Goal: Task Accomplishment & Management: Use online tool/utility

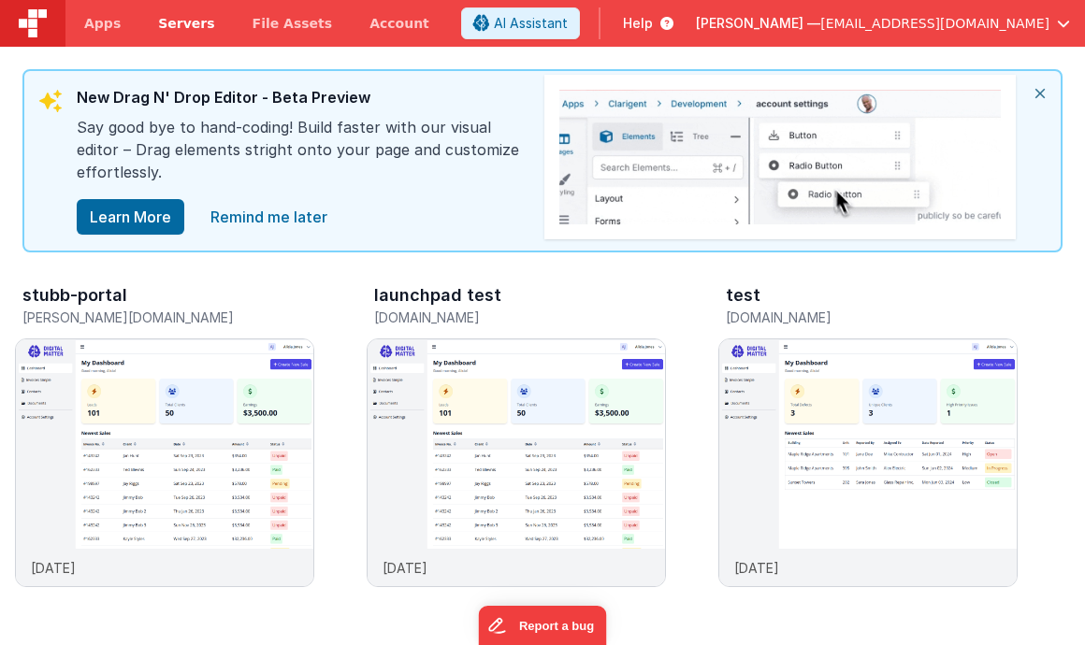
click at [175, 30] on span "Servers" at bounding box center [186, 23] width 56 height 19
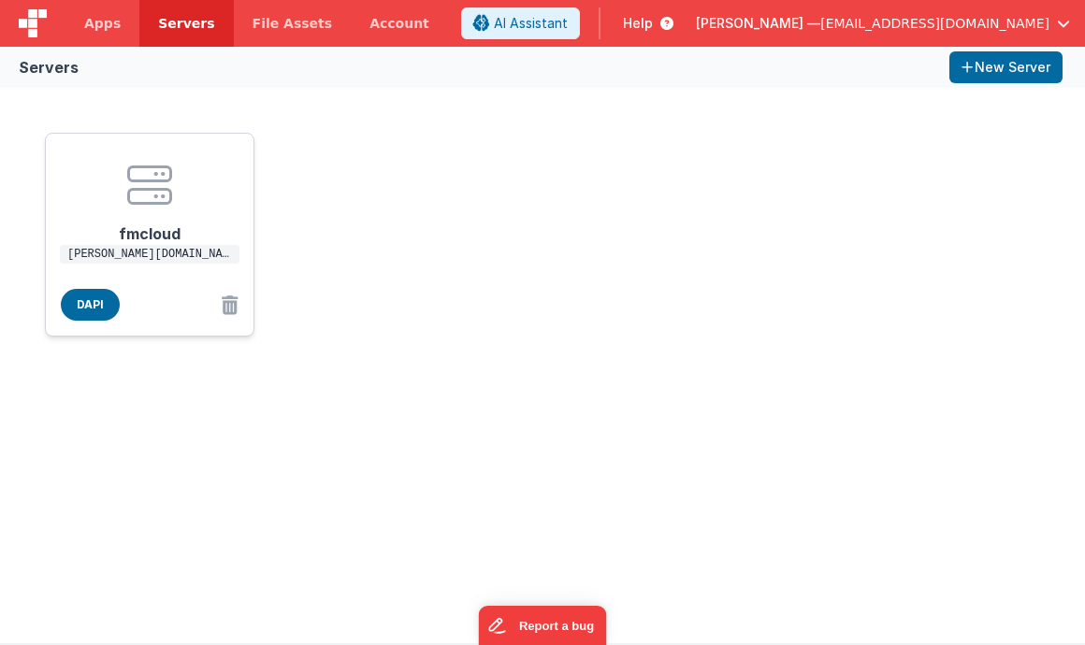
click at [160, 233] on h1 "fmcloud" at bounding box center [150, 226] width 150 height 37
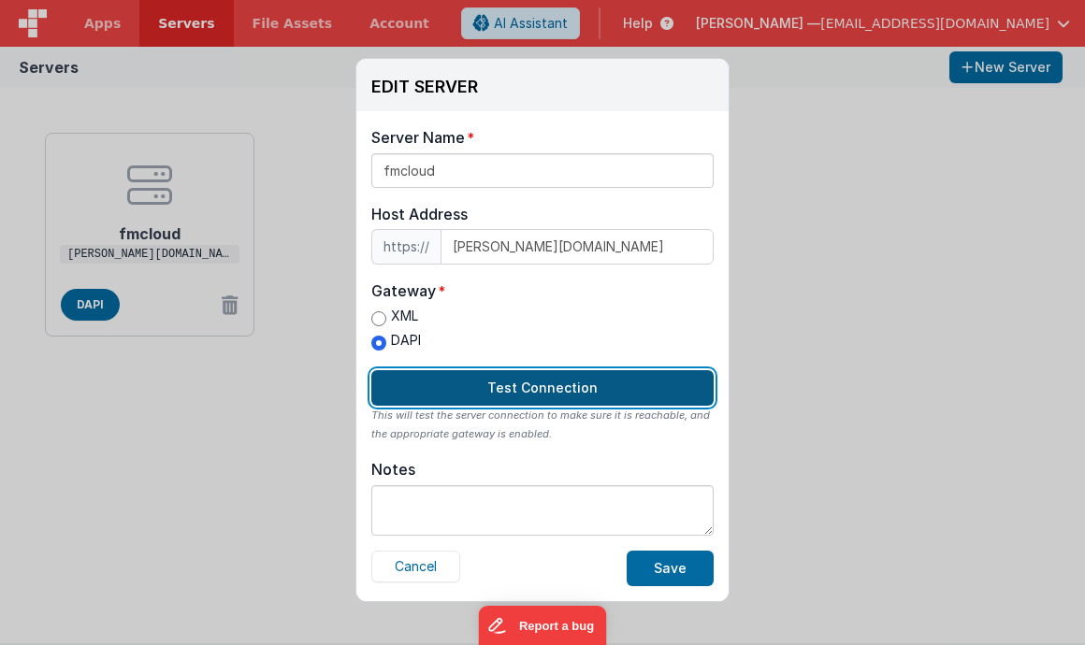
click at [565, 391] on button "Test Connection" at bounding box center [542, 388] width 342 height 36
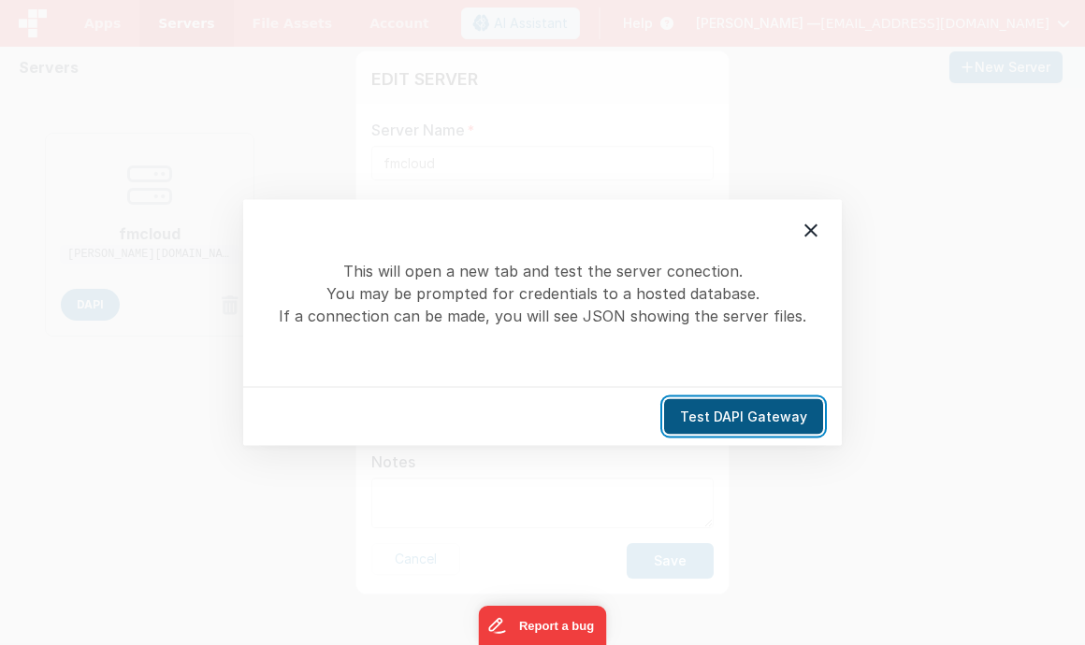
click at [684, 417] on button "Test DAPI Gateway" at bounding box center [743, 417] width 159 height 36
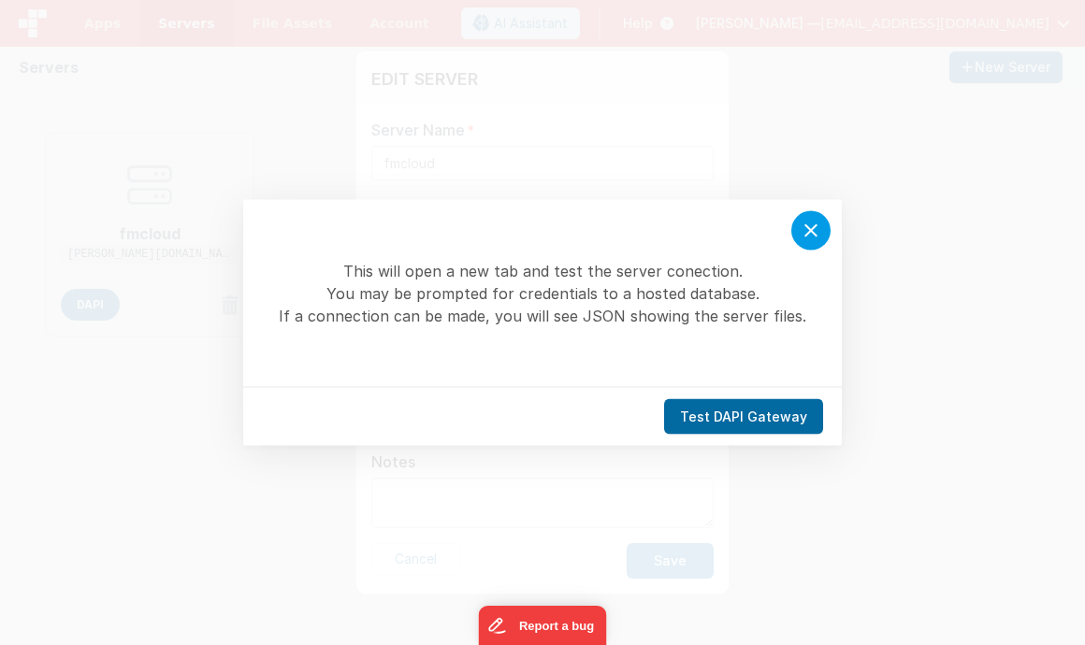
click at [812, 226] on icon at bounding box center [810, 231] width 22 height 22
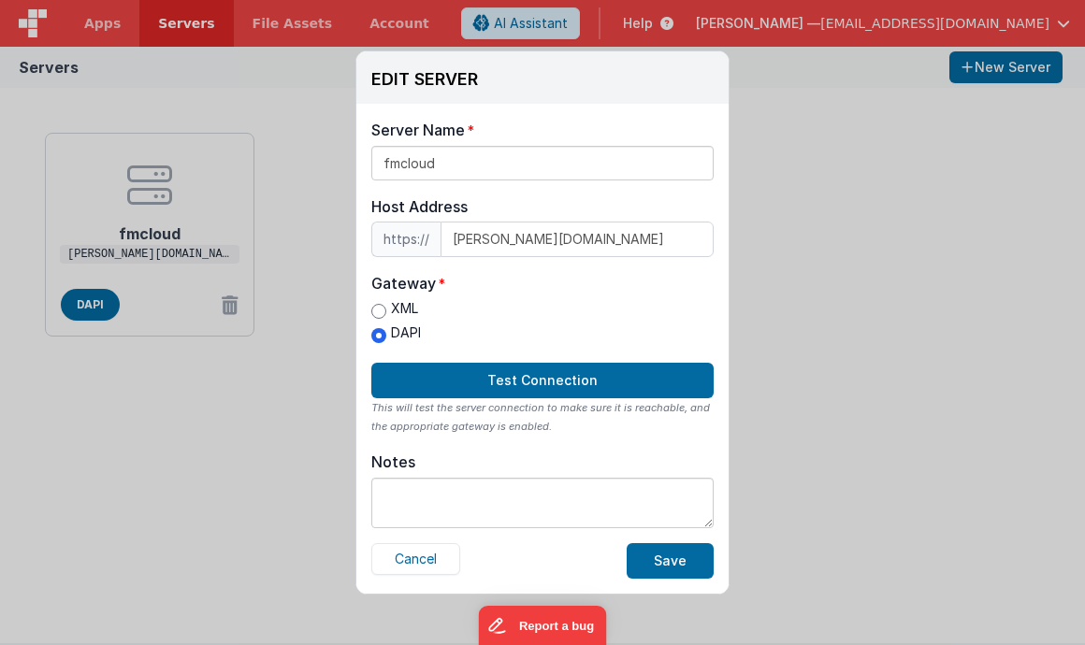
click at [559, 444] on div "Server Name fmcloud Host Address https:// [PERSON_NAME][DOMAIN_NAME] Host Addre…" at bounding box center [542, 349] width 372 height 490
click at [445, 562] on button "Cancel" at bounding box center [415, 559] width 89 height 32
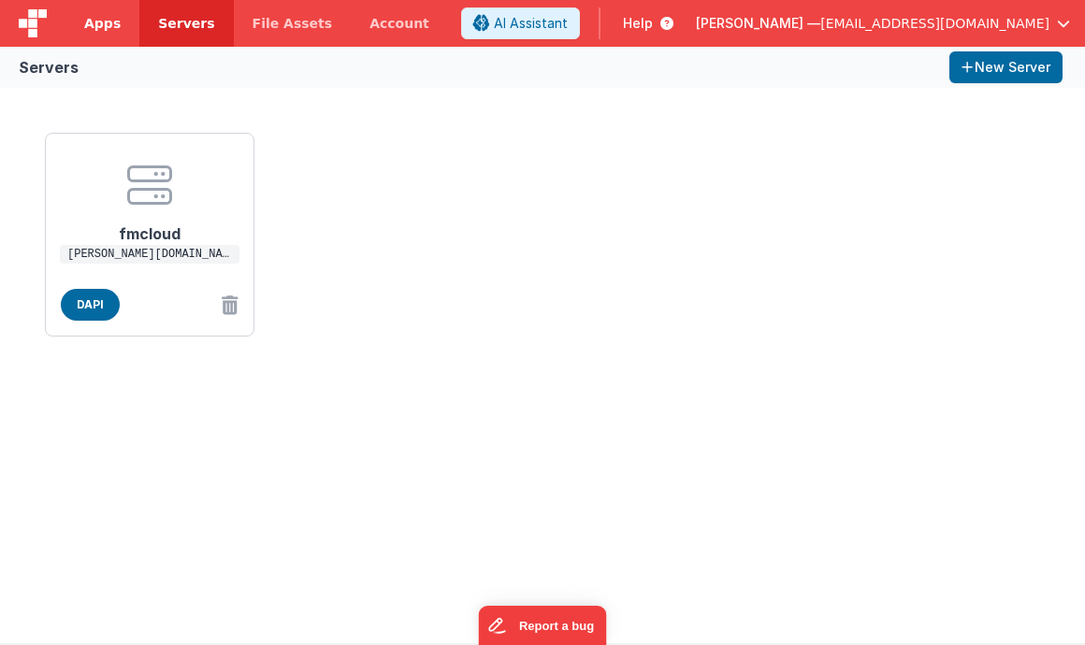
click at [101, 25] on span "Apps" at bounding box center [102, 23] width 36 height 19
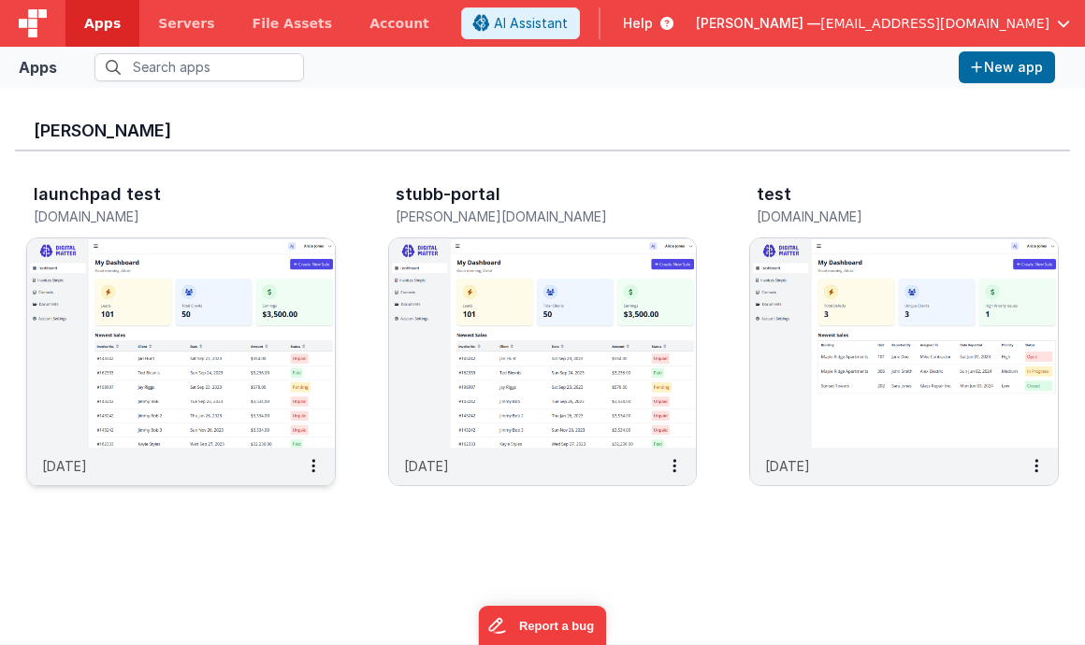
click at [313, 408] on img at bounding box center [181, 342] width 308 height 209
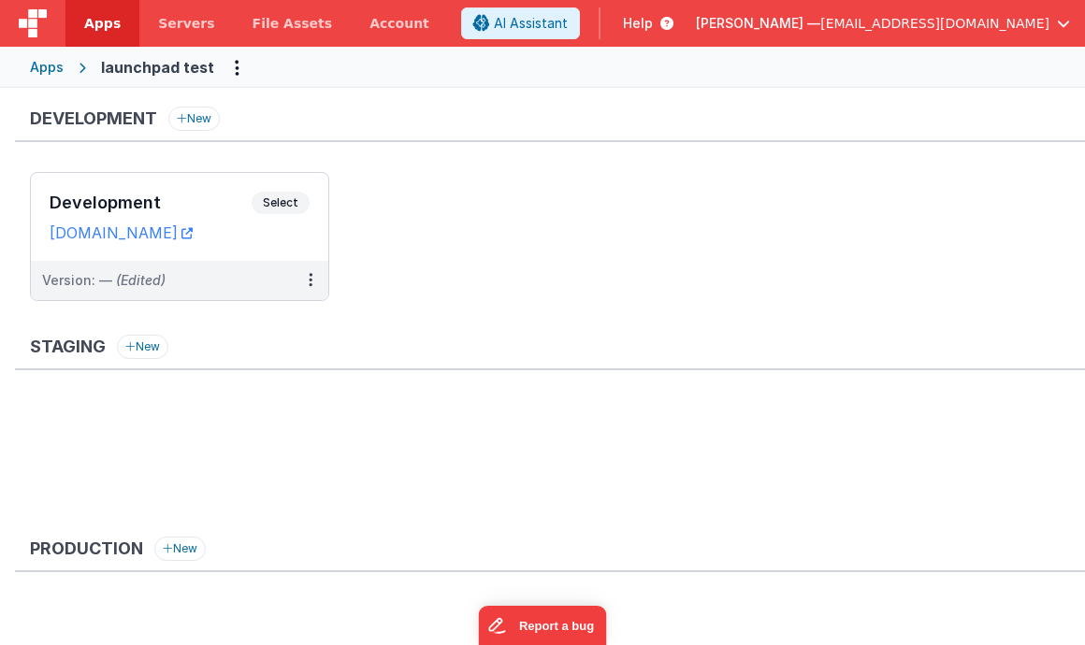
click at [59, 69] on div "Apps" at bounding box center [47, 67] width 34 height 19
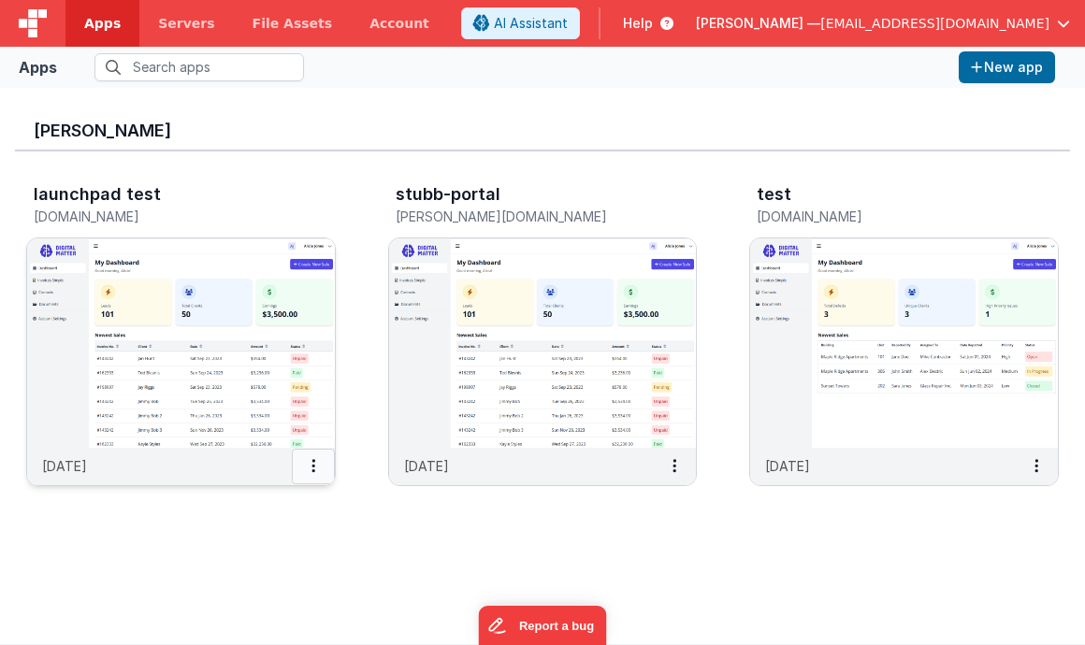
click at [318, 467] on button at bounding box center [313, 467] width 43 height 36
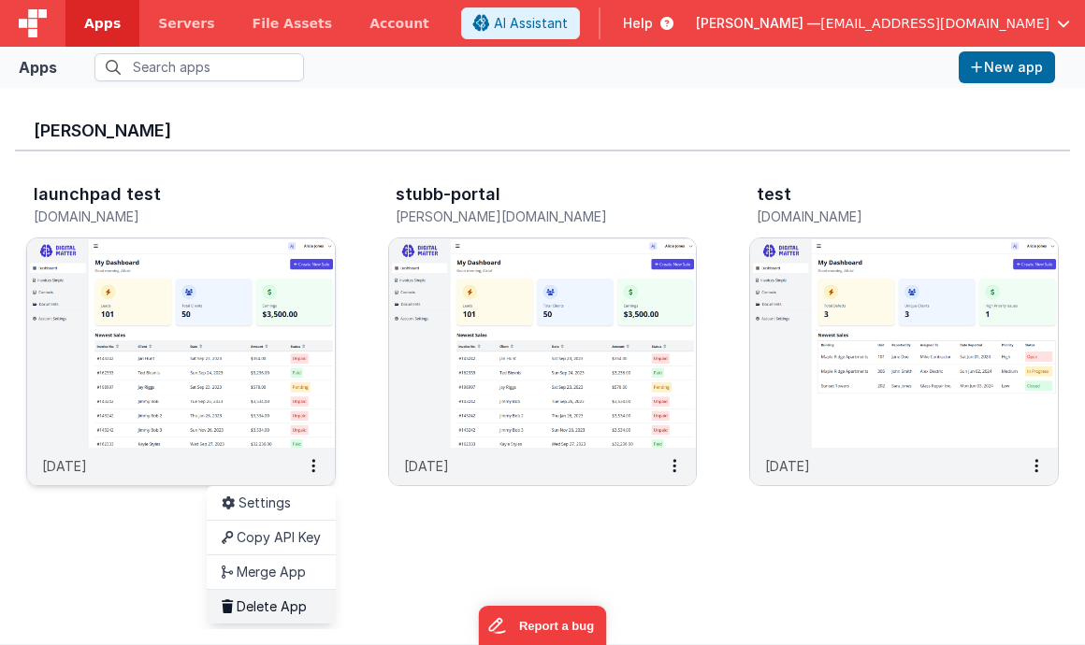
click at [290, 603] on link "Delete App" at bounding box center [271, 606] width 129 height 35
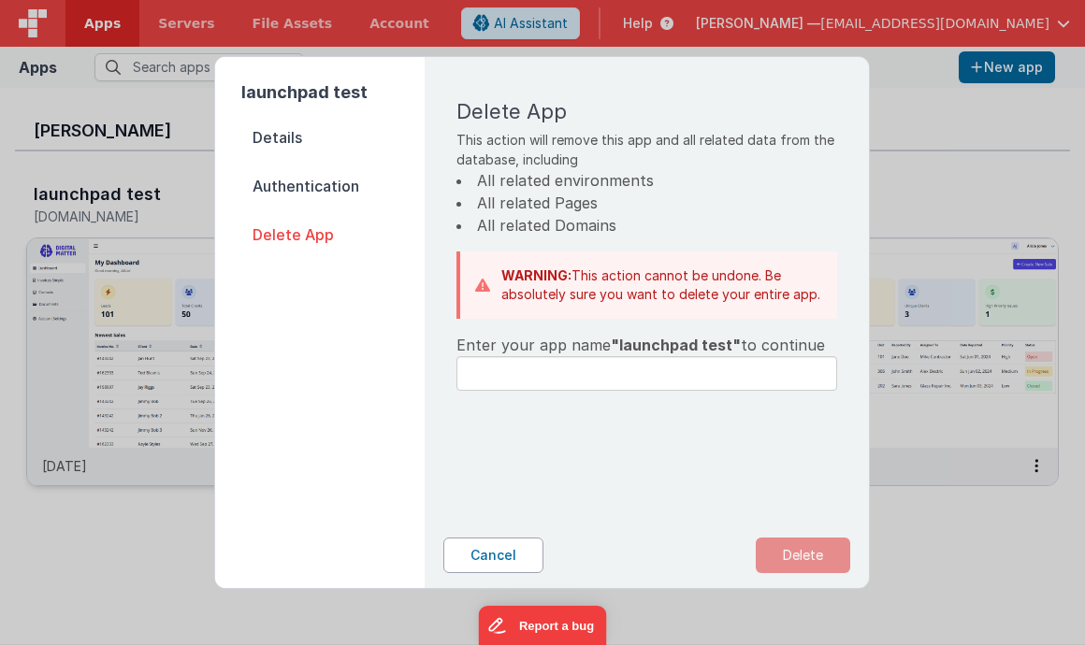
click at [509, 554] on button "Cancel" at bounding box center [493, 556] width 100 height 36
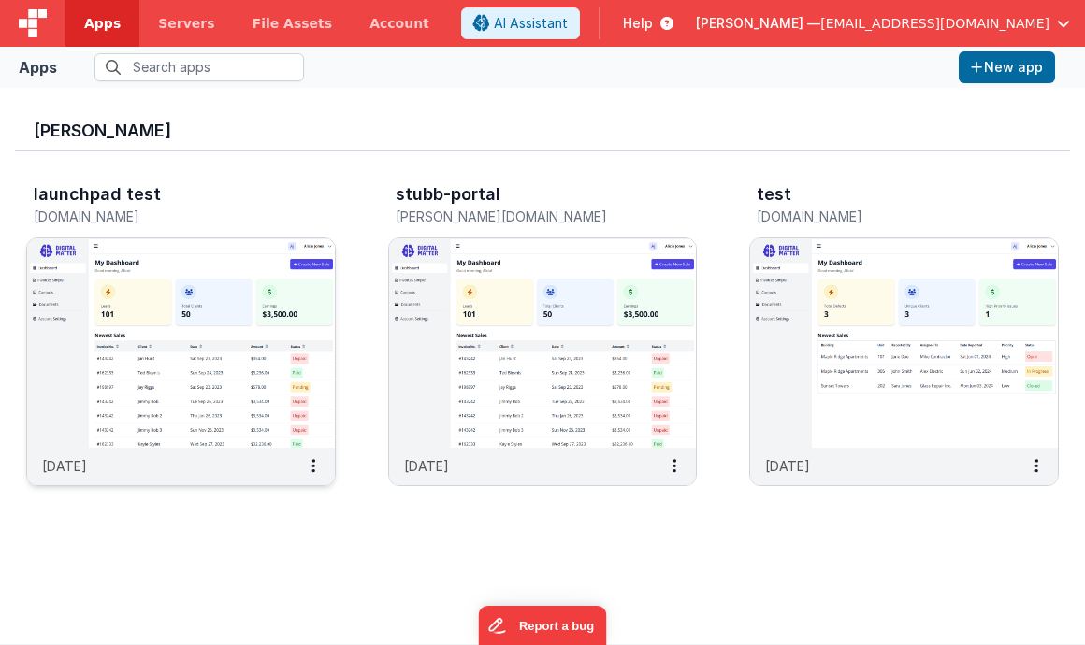
click at [338, 556] on div "[PERSON_NAME] launchpad test [DOMAIN_NAME] [DATE] stubb-portal [PERSON_NAME][DO…" at bounding box center [542, 366] width 1055 height 526
click at [1007, 68] on button "New app" at bounding box center [1006, 67] width 96 height 32
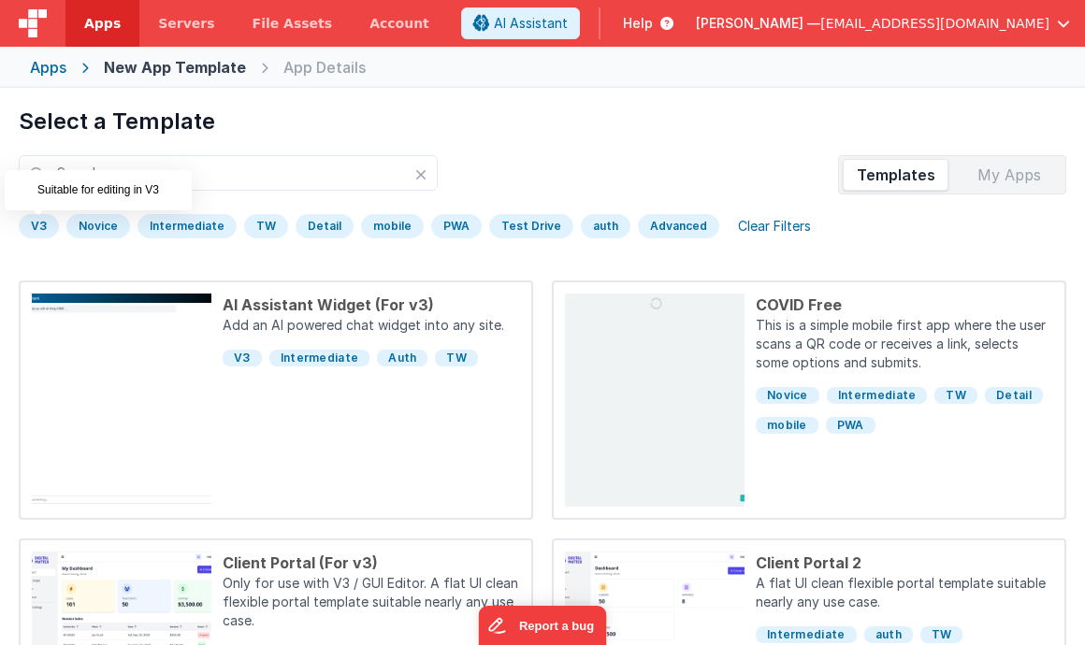
click at [31, 223] on div "V3" at bounding box center [39, 226] width 40 height 24
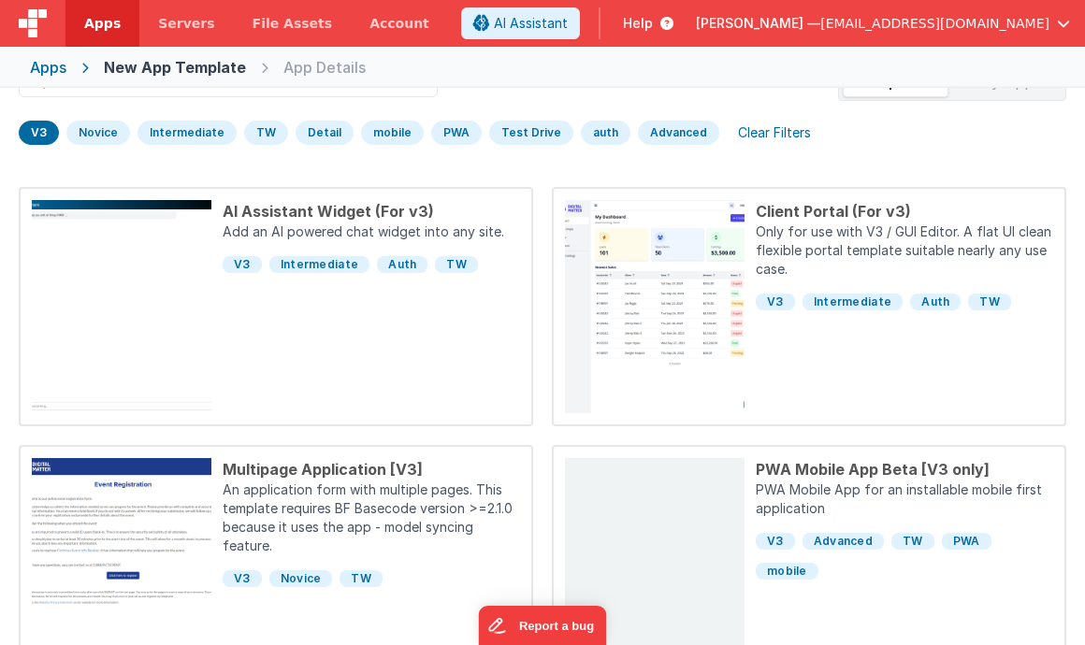
scroll to position [133, 0]
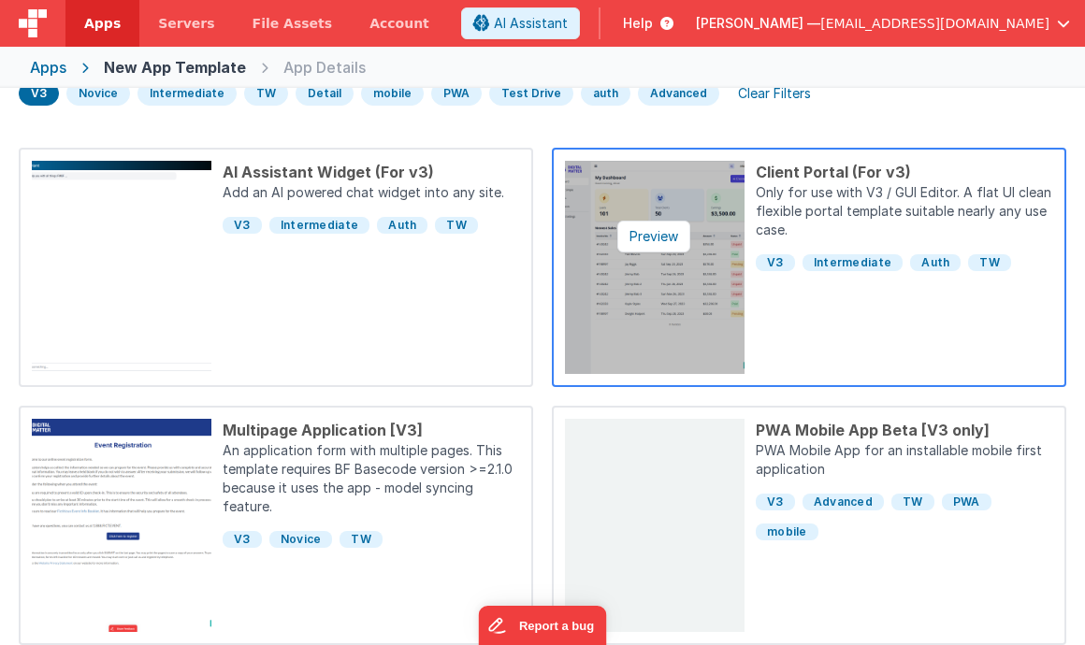
click at [694, 284] on img at bounding box center [655, 267] width 180 height 213
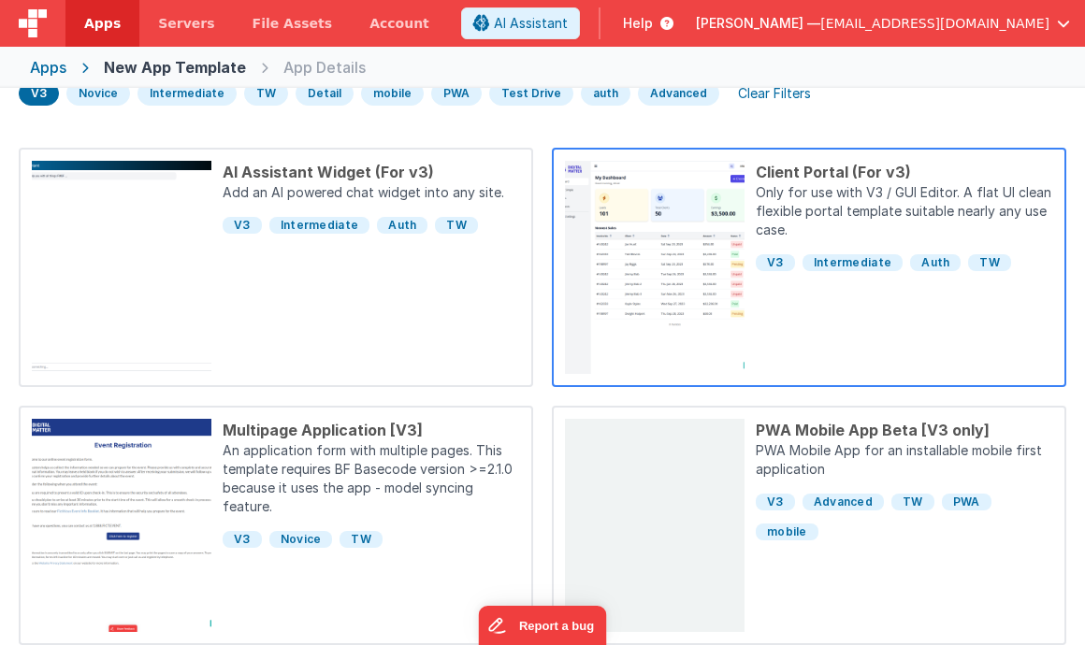
click at [885, 333] on div "Client Portal (For v3) Only for use with V3 / GUI Editor. A flat UI clean flexi…" at bounding box center [898, 267] width 309 height 213
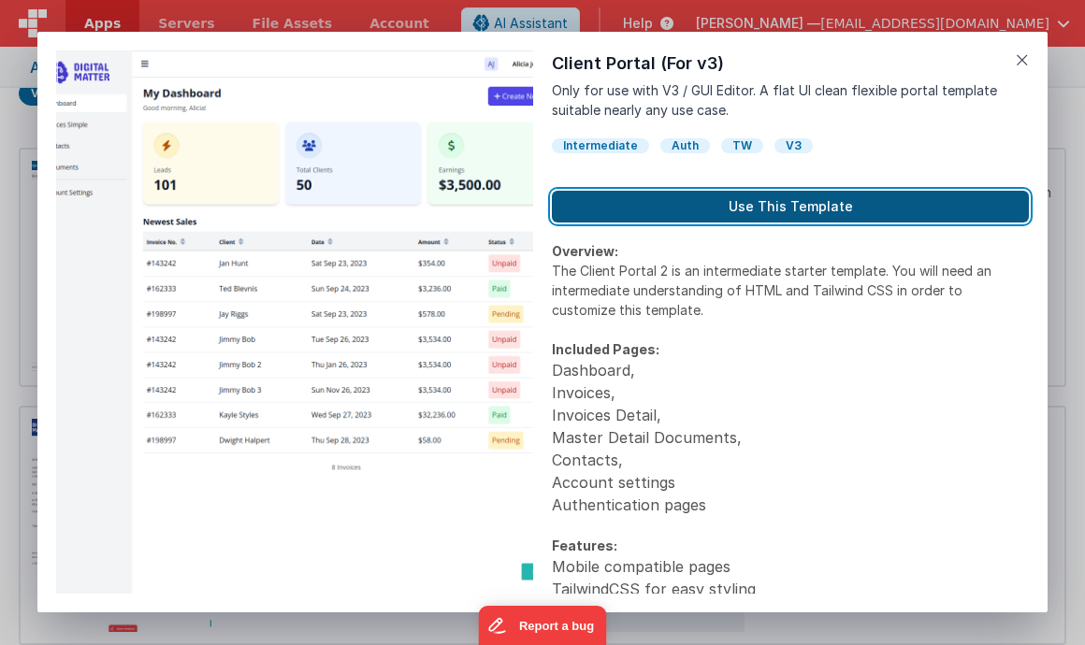
click at [759, 204] on button "Use This Template" at bounding box center [790, 207] width 477 height 32
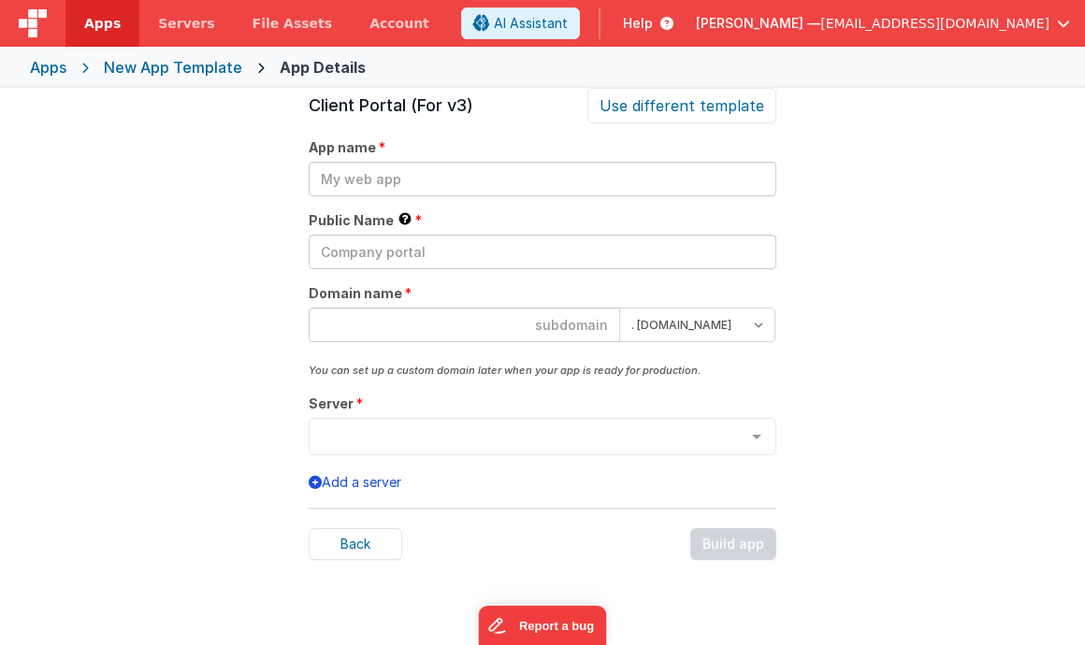
scroll to position [64, 0]
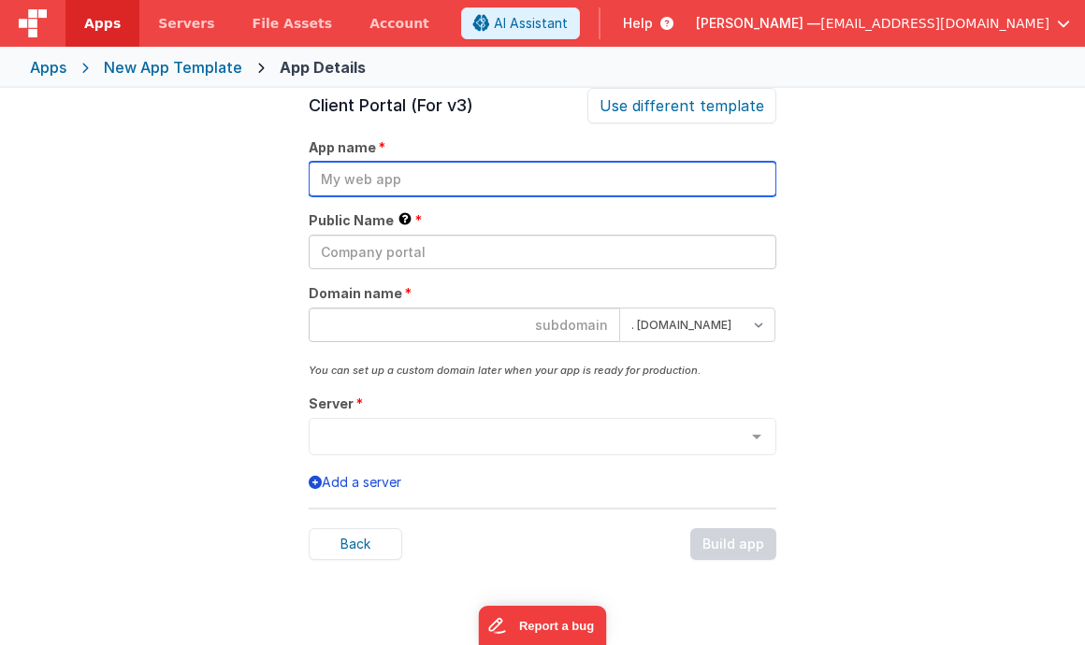
click at [431, 174] on input "text" at bounding box center [543, 179] width 468 height 35
type input "[PERSON_NAME] Staff"
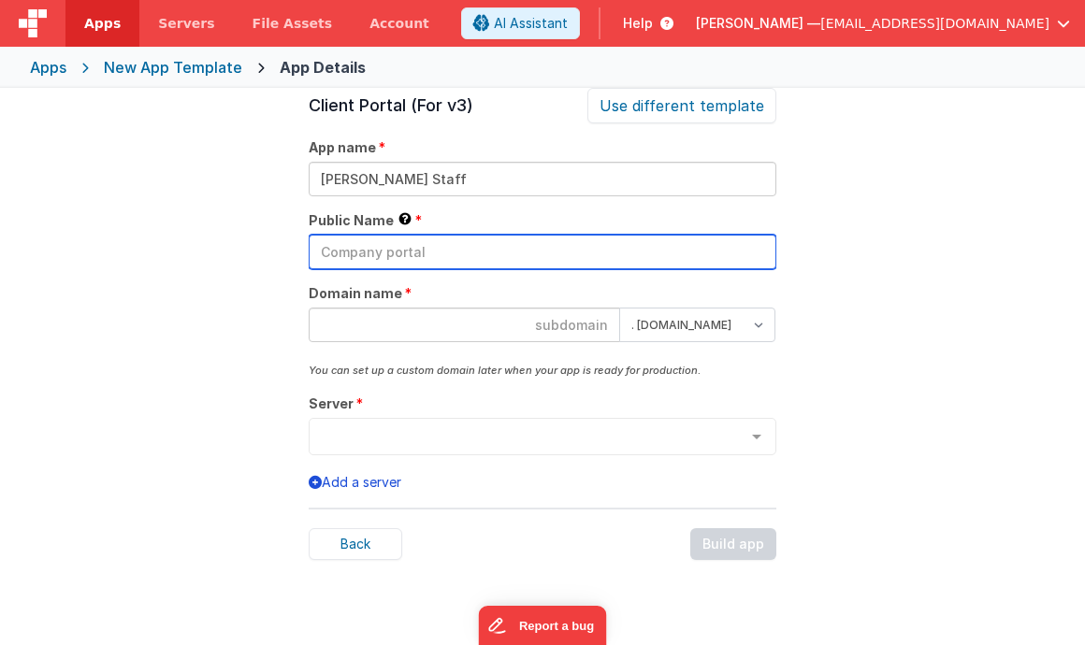
click at [380, 242] on input "text" at bounding box center [543, 252] width 468 height 35
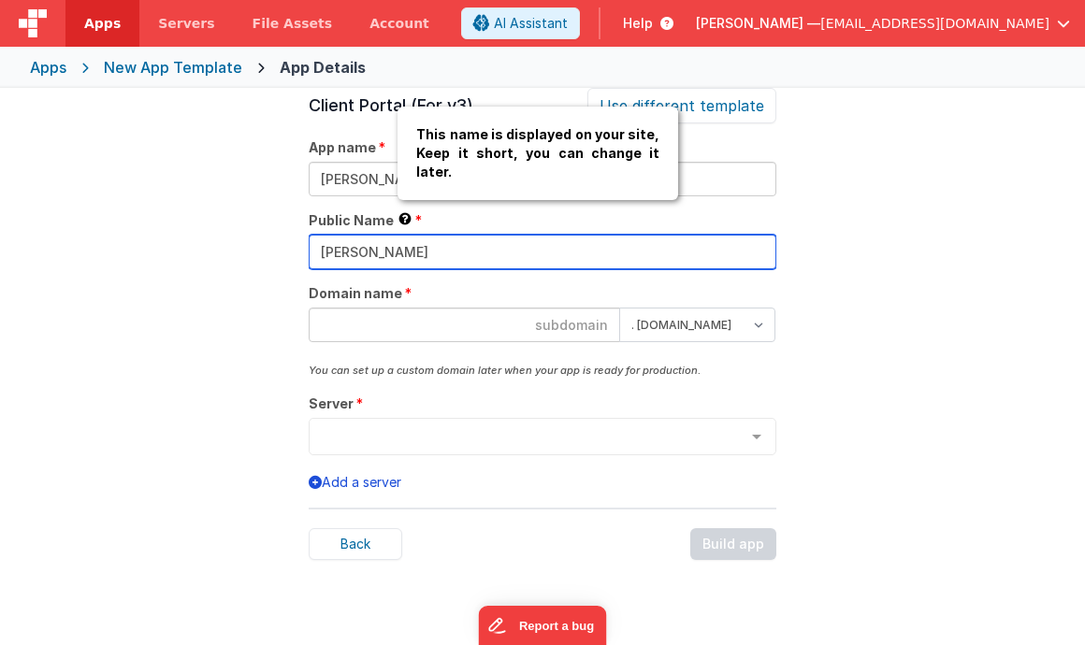
type input "[PERSON_NAME]"
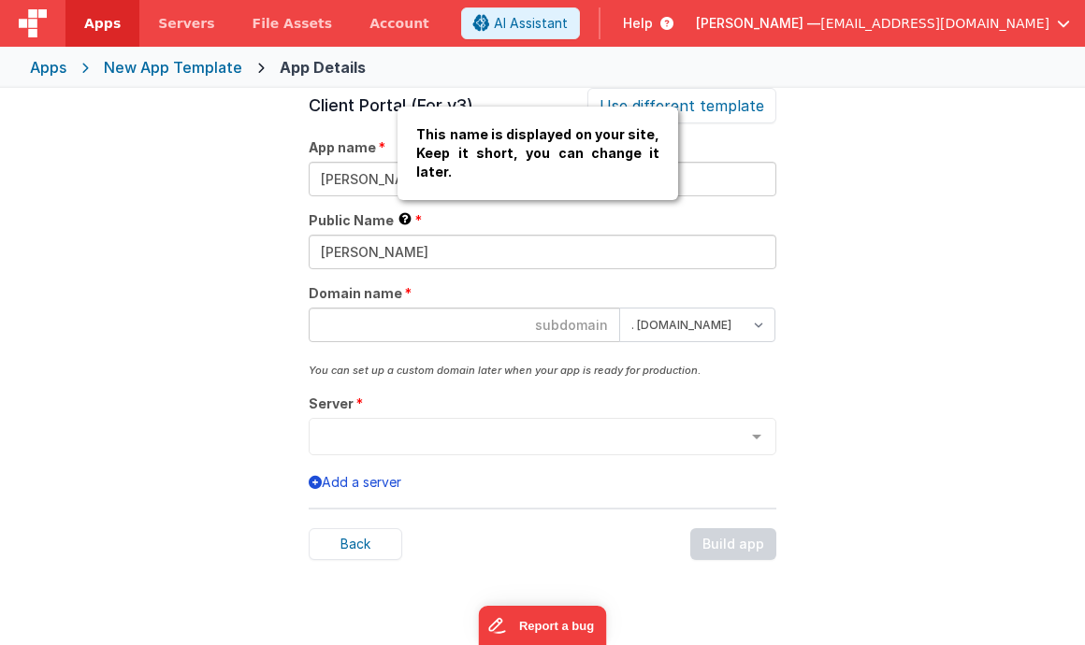
click at [453, 200] on div "This name is displayed on your site, Keep it short, you can change it later." at bounding box center [537, 154] width 281 height 94
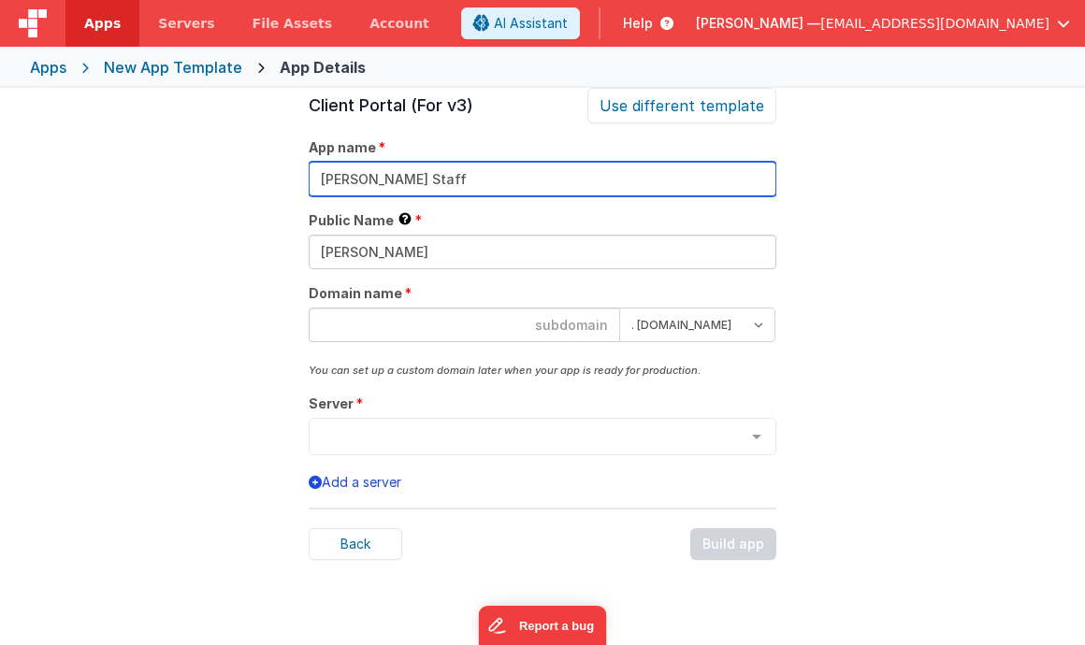
click at [456, 172] on input "[PERSON_NAME] Staff" at bounding box center [543, 179] width 468 height 35
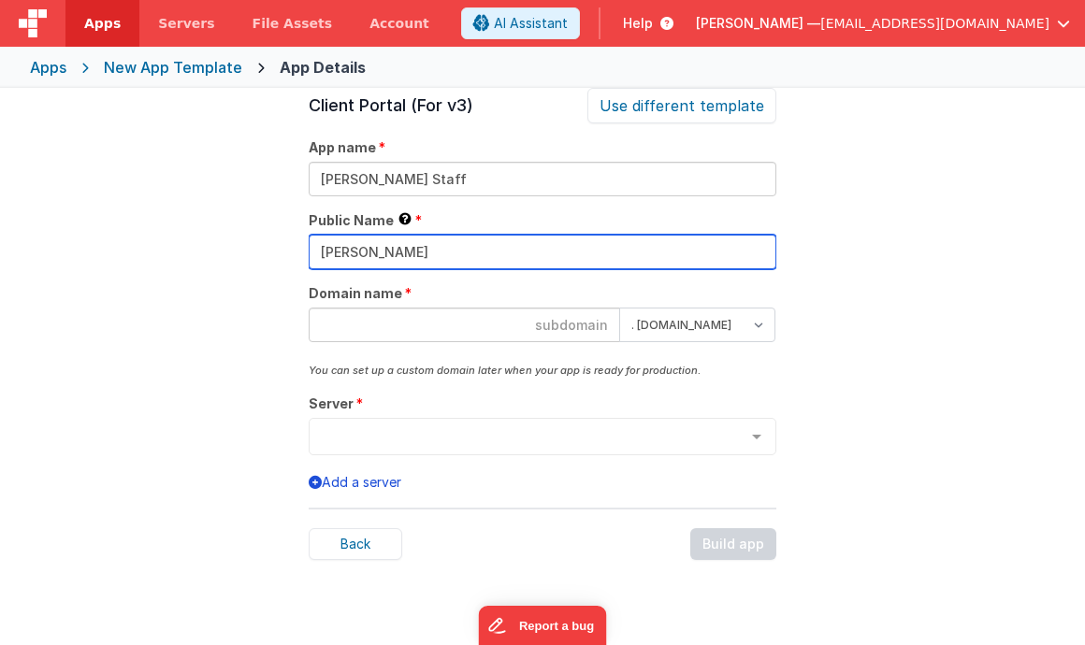
click at [404, 240] on input "[PERSON_NAME]" at bounding box center [543, 252] width 468 height 35
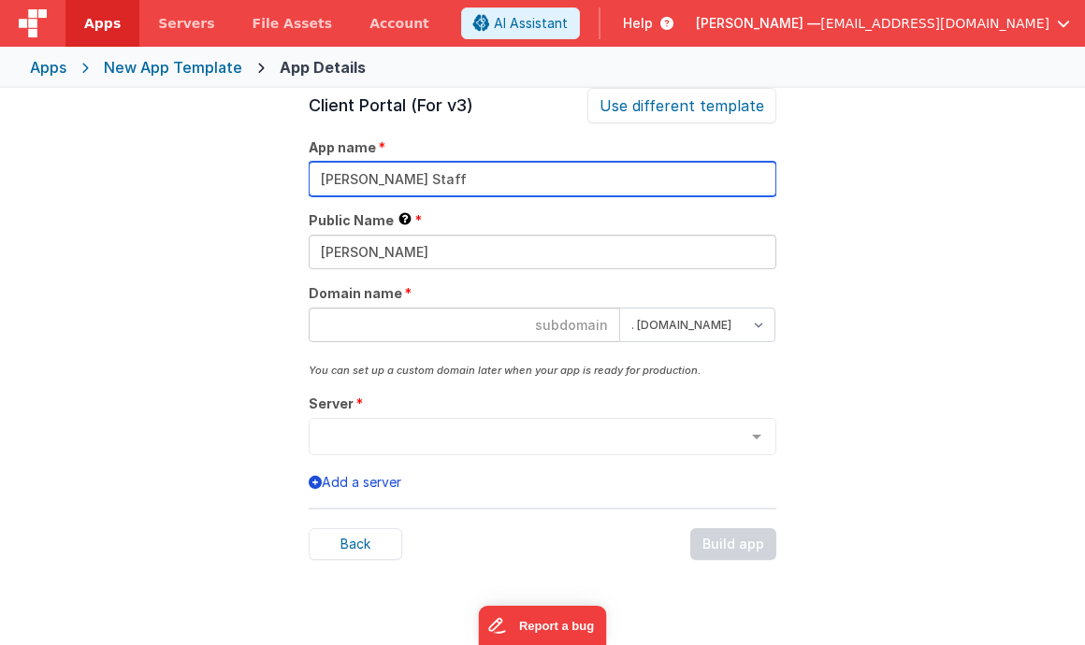
click at [478, 175] on input "[PERSON_NAME] Staff" at bounding box center [543, 179] width 468 height 35
type input "[PERSON_NAME] Staff Portal"
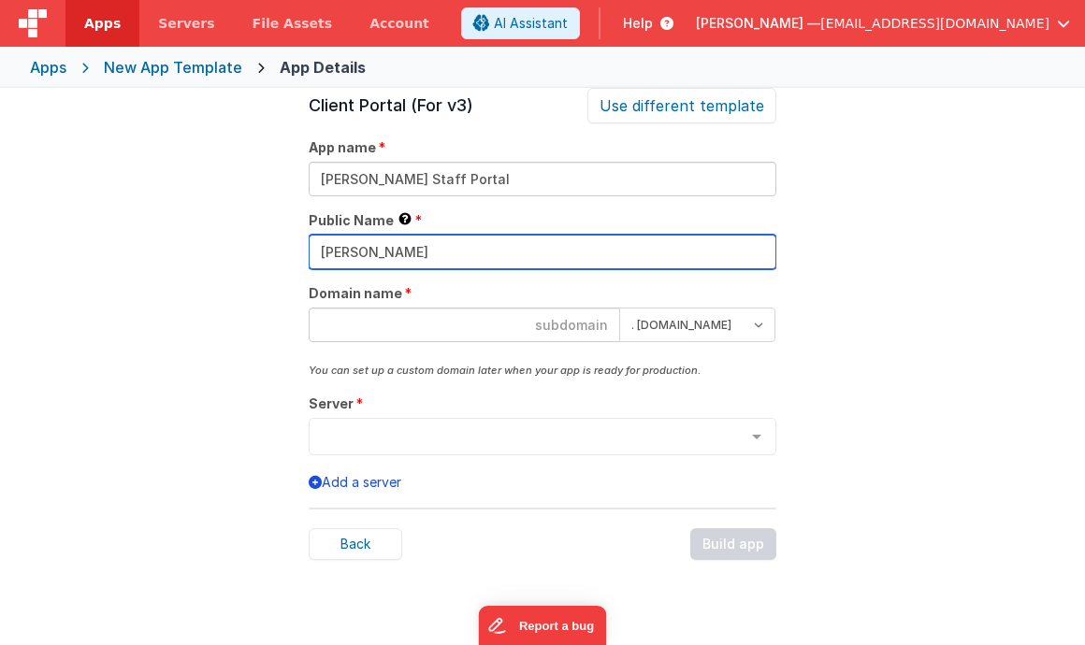
click at [400, 252] on input "[PERSON_NAME]" at bounding box center [543, 252] width 468 height 35
drag, startPoint x: 439, startPoint y: 253, endPoint x: 308, endPoint y: 254, distance: 131.8
click at [309, 254] on input "[PERSON_NAME] Staff" at bounding box center [543, 252] width 468 height 35
type input "[PERSON_NAME] Staff"
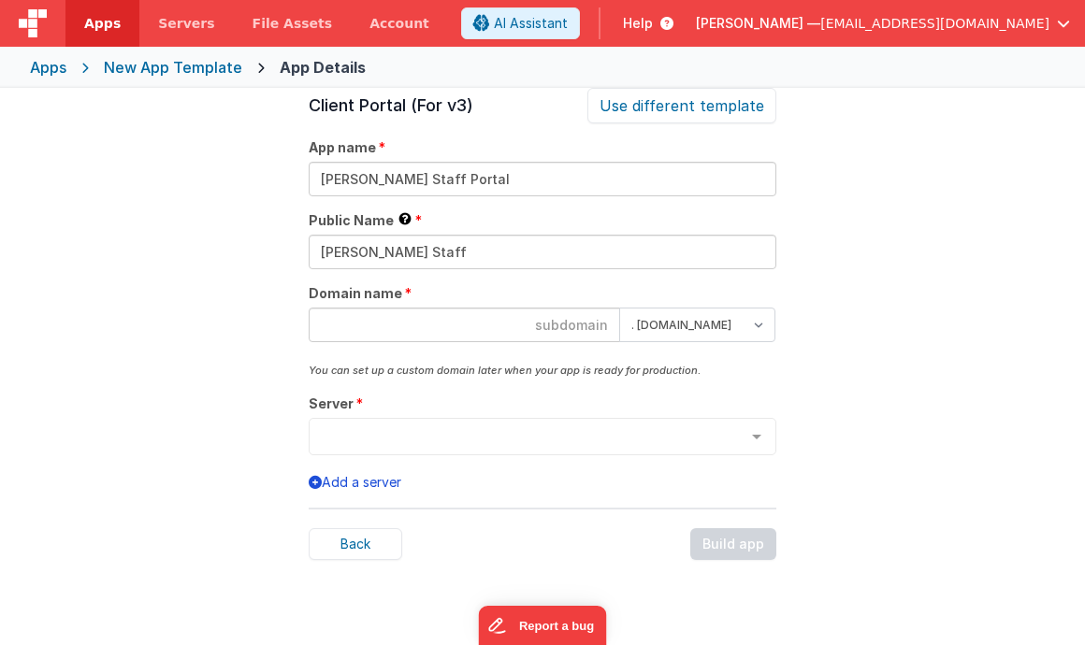
click at [359, 321] on input at bounding box center [464, 325] width 311 height 35
paste input "[PERSON_NAME] Staff"
click at [578, 324] on input "stubbersstaff" at bounding box center [464, 325] width 311 height 35
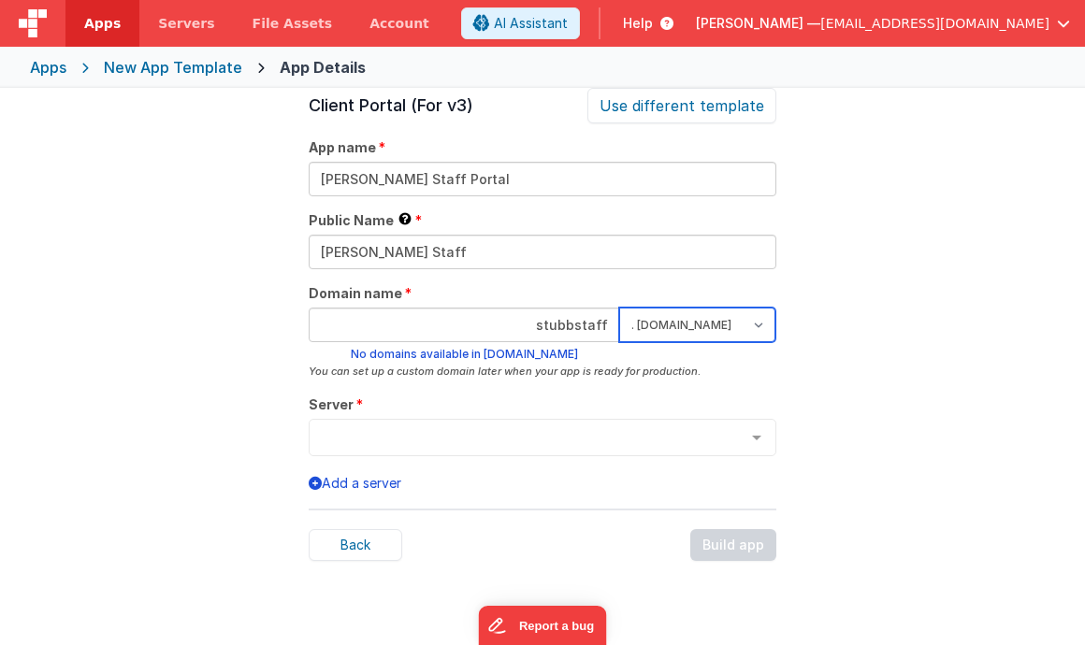
click at [762, 322] on select ". [DOMAIN_NAME] . [DOMAIN_NAME]" at bounding box center [697, 325] width 156 height 35
click at [583, 324] on input "stubbstaff" at bounding box center [464, 325] width 311 height 35
type input "stubbersstaff"
click at [758, 324] on select ". [DOMAIN_NAME] . [DOMAIN_NAME]" at bounding box center [697, 325] width 156 height 35
select select "[DOMAIN_NAME]"
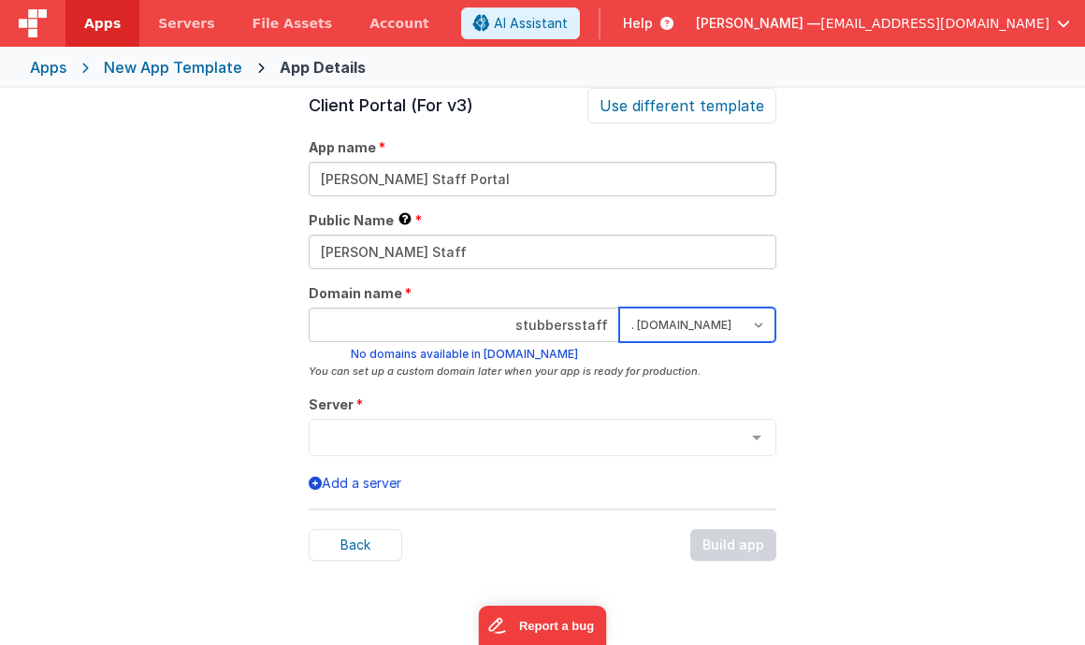
click at [619, 308] on select ". [DOMAIN_NAME] . [DOMAIN_NAME]" at bounding box center [697, 325] width 156 height 35
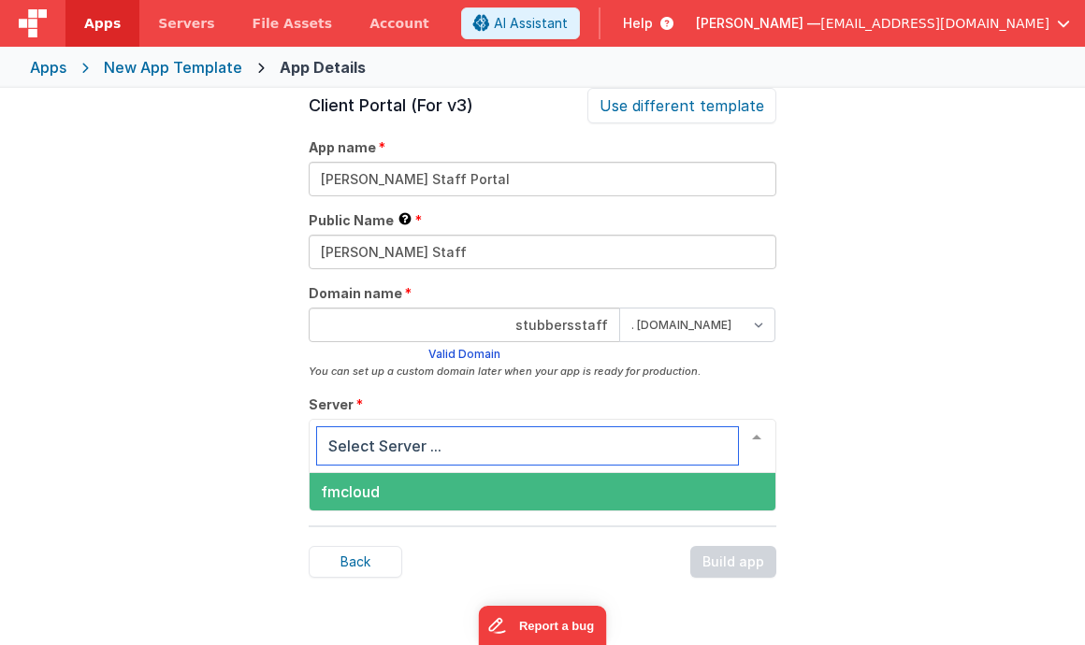
click at [763, 436] on div at bounding box center [756, 438] width 37 height 36
click at [647, 502] on span "fmcloud" at bounding box center [543, 491] width 466 height 37
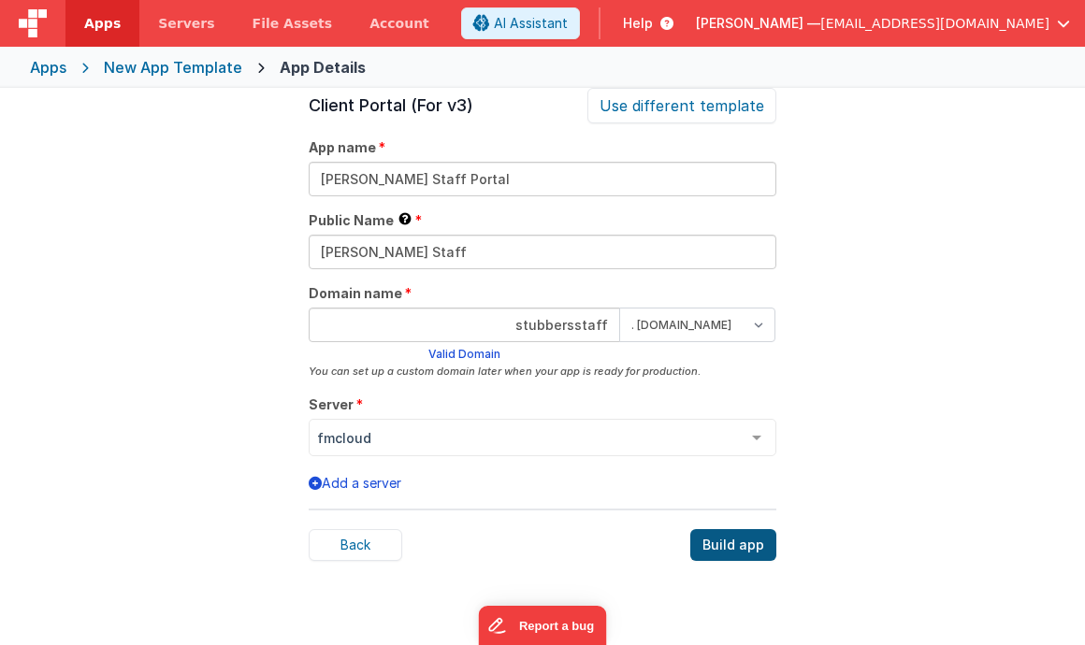
click at [726, 545] on div "Build app" at bounding box center [733, 545] width 86 height 32
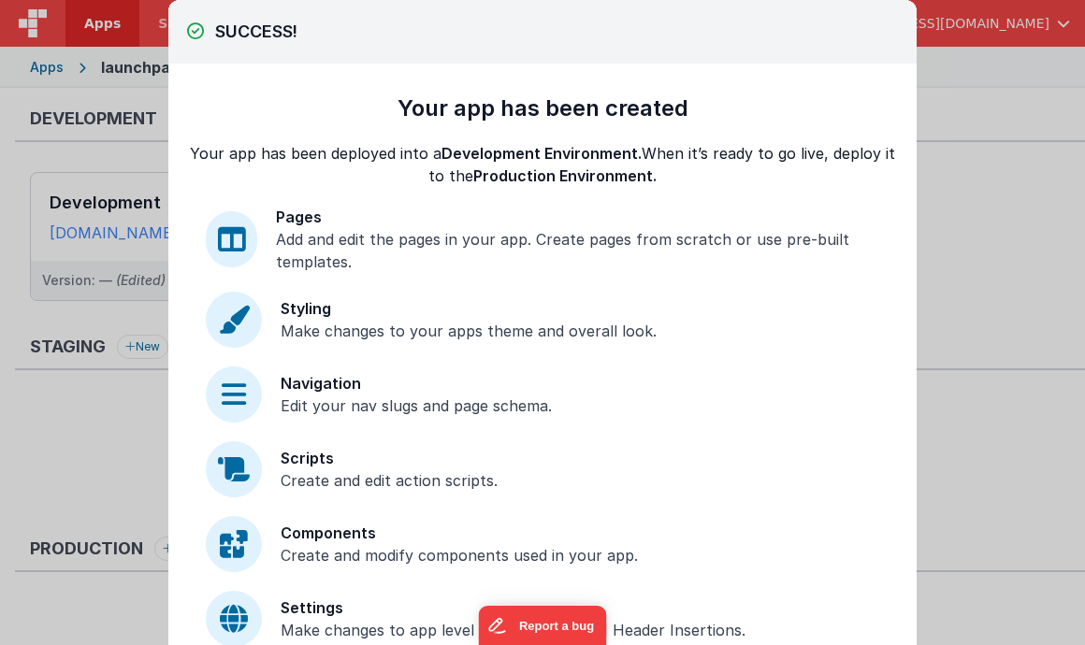
scroll to position [141, 0]
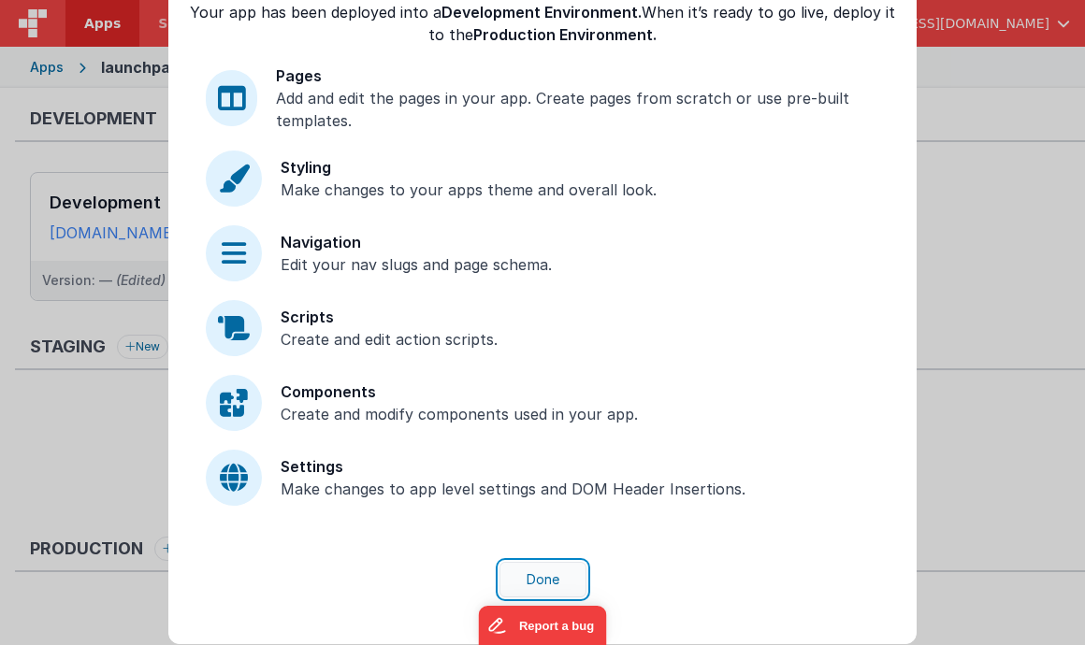
click at [549, 576] on button "Done" at bounding box center [542, 580] width 87 height 36
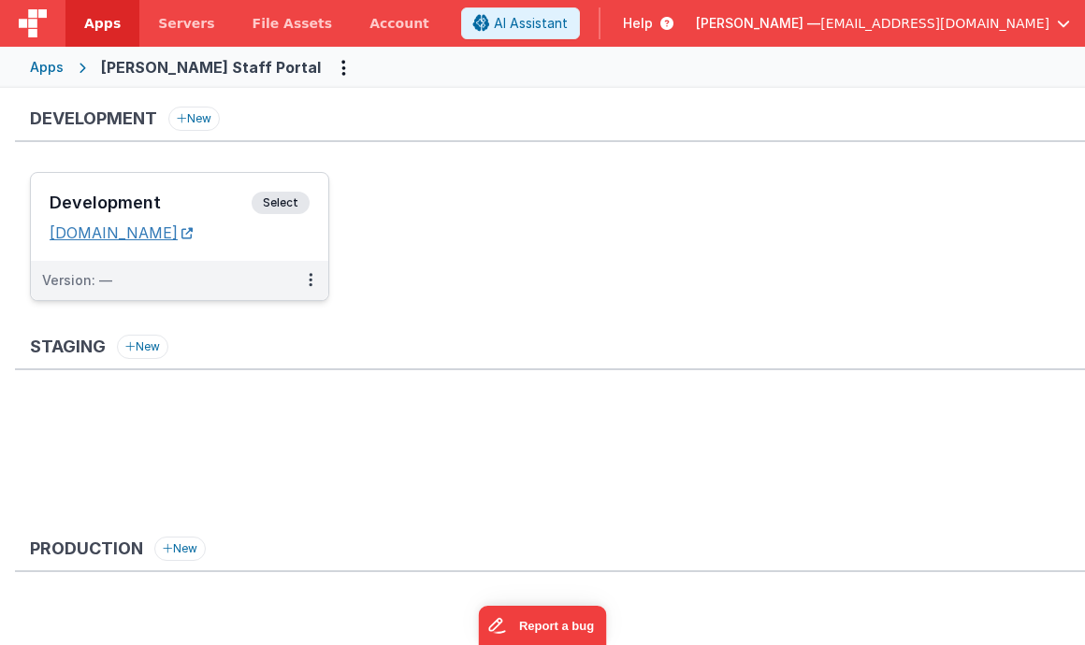
click at [193, 229] on link "[DOMAIN_NAME]" at bounding box center [121, 232] width 143 height 19
click at [178, 19] on span "Servers" at bounding box center [186, 23] width 56 height 19
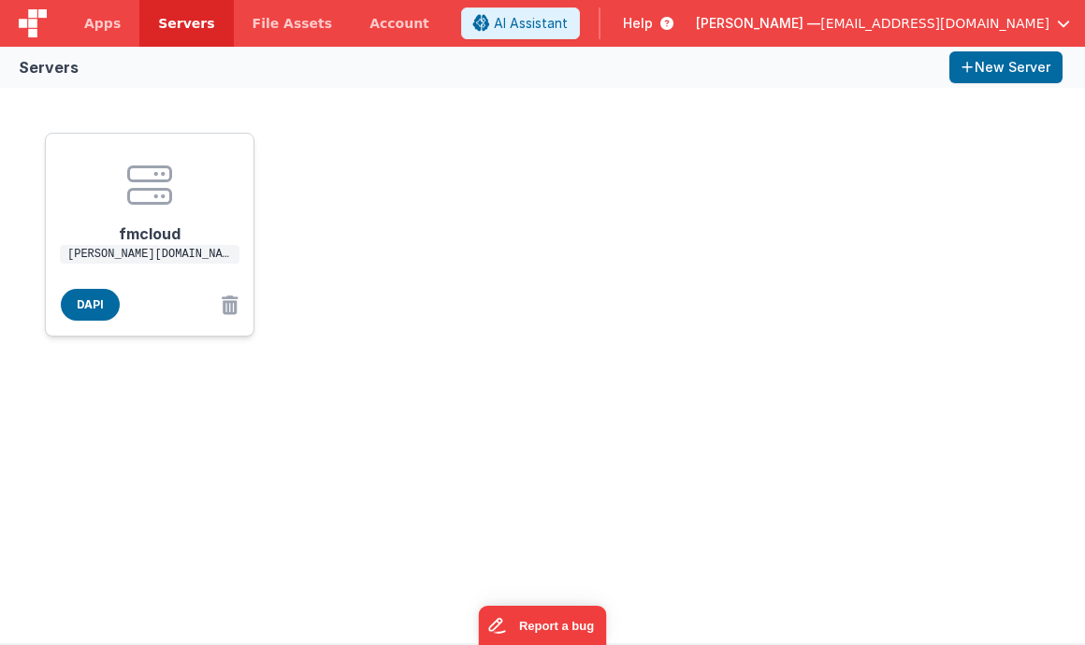
click at [147, 206] on icon at bounding box center [149, 185] width 45 height 45
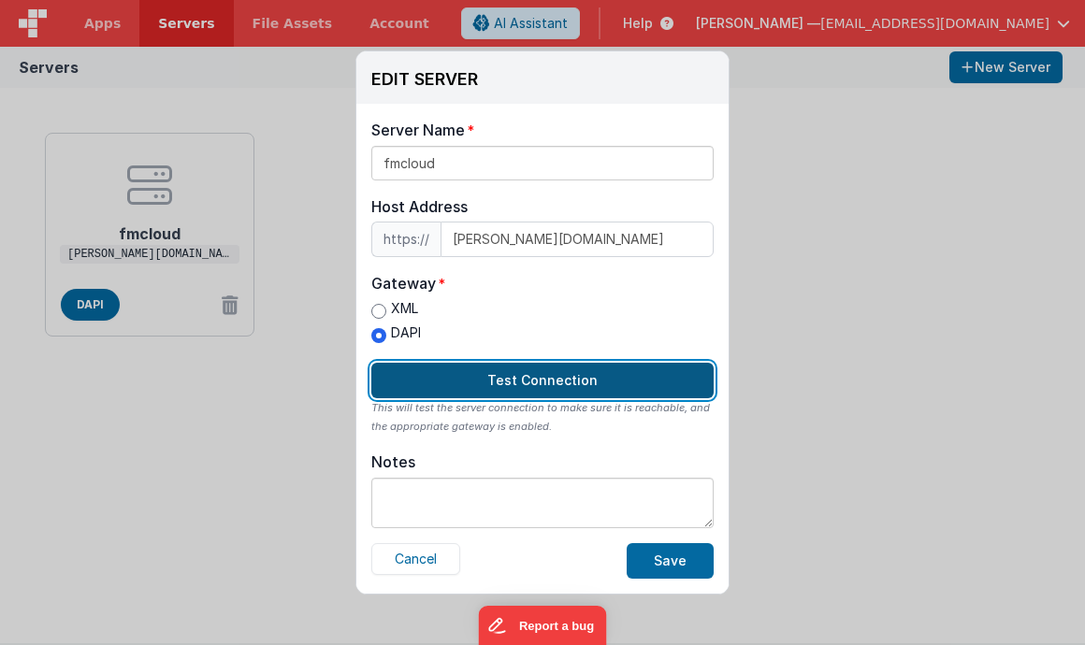
click at [510, 383] on button "Test Connection" at bounding box center [542, 381] width 342 height 36
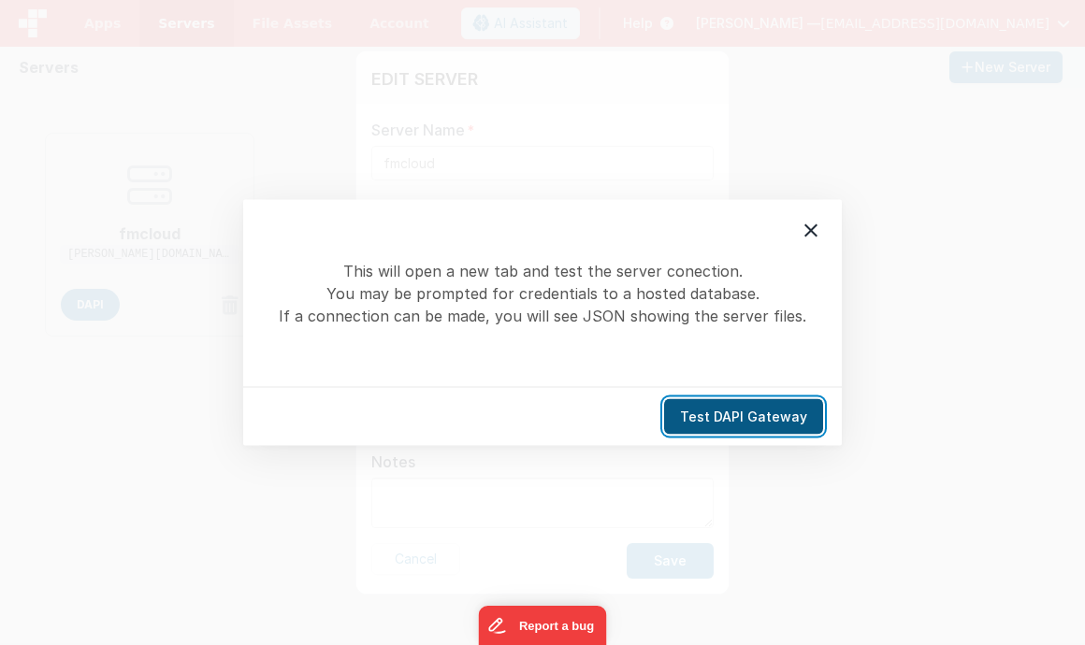
click at [726, 421] on button "Test DAPI Gateway" at bounding box center [743, 417] width 159 height 36
click at [742, 426] on button "Test DAPI Gateway" at bounding box center [743, 417] width 159 height 36
click at [747, 427] on button "Test DAPI Gateway" at bounding box center [743, 417] width 159 height 36
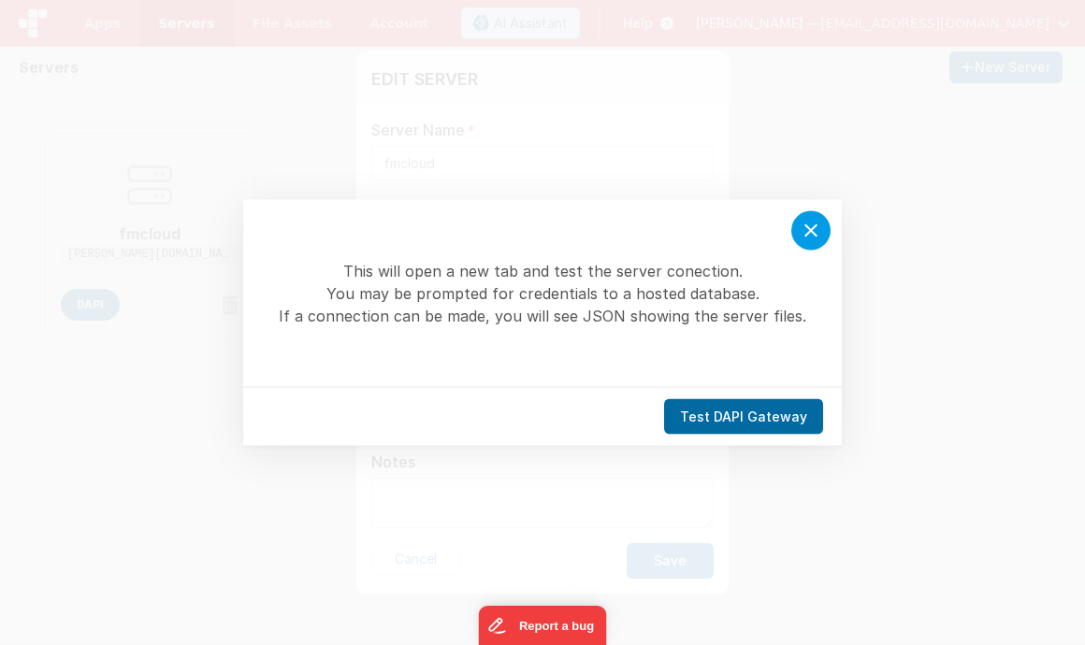
click at [803, 226] on icon at bounding box center [810, 231] width 22 height 22
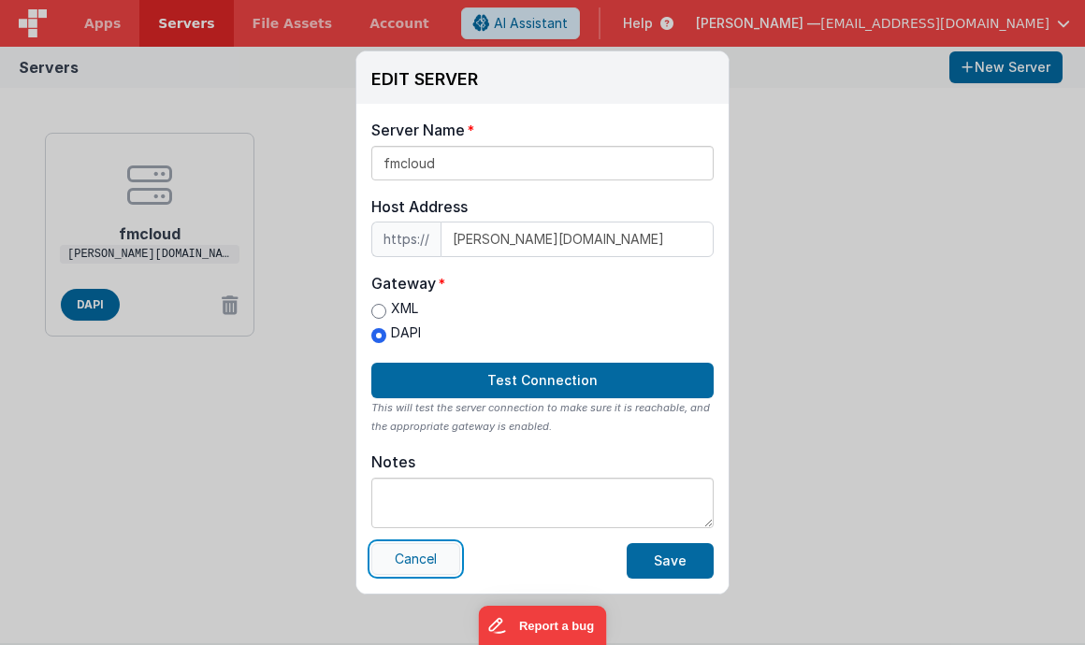
click at [433, 550] on button "Cancel" at bounding box center [415, 559] width 89 height 32
